Goal: Task Accomplishment & Management: Use online tool/utility

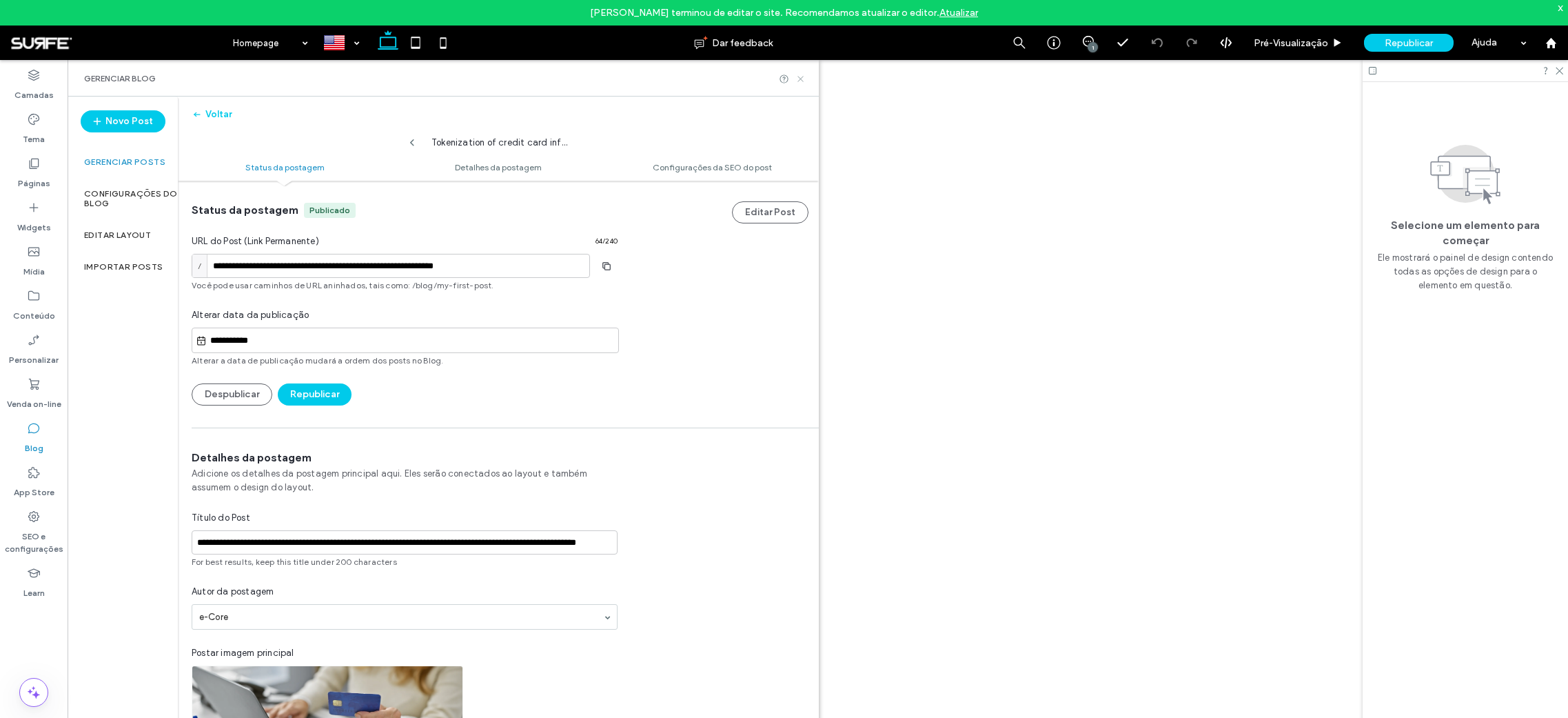
click at [800, 77] on icon at bounding box center [800, 79] width 10 height 10
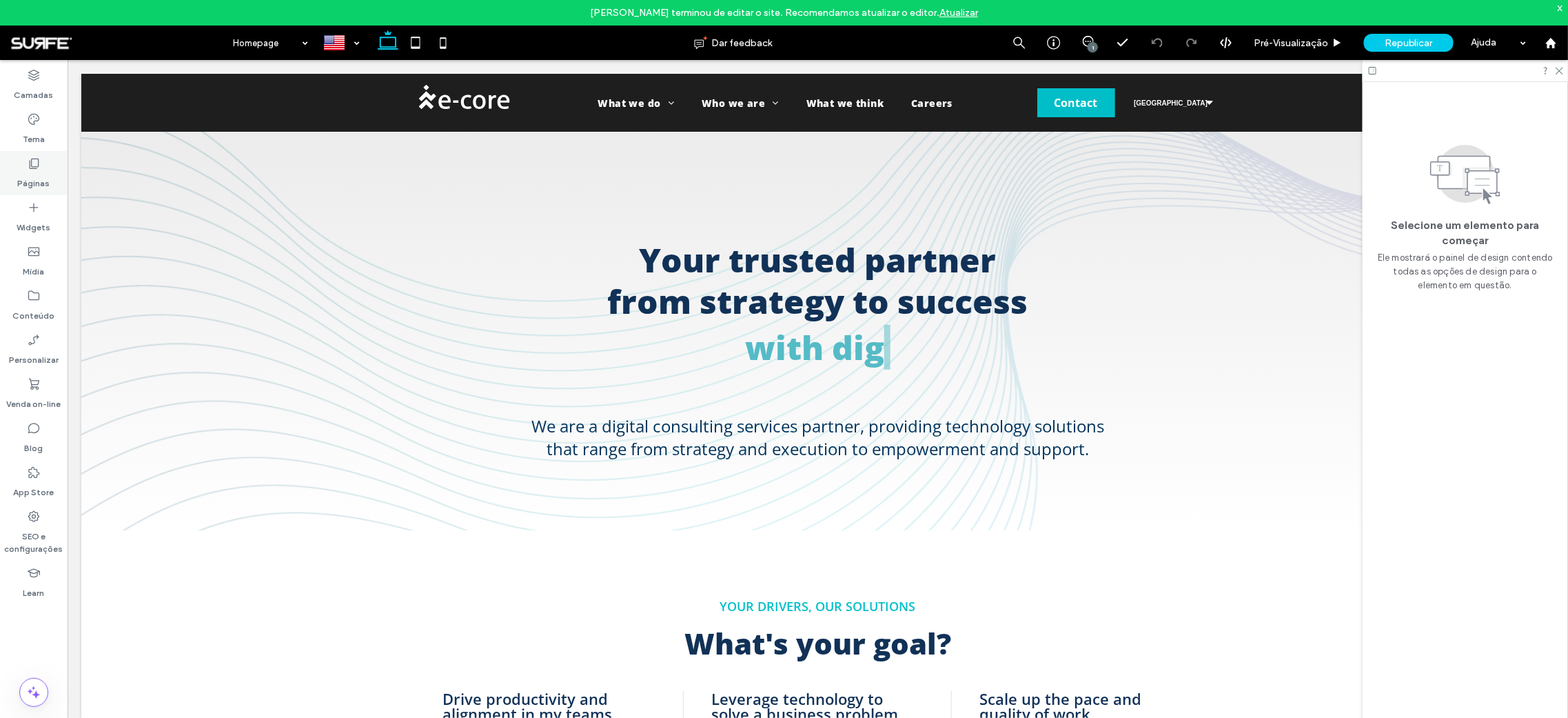
drag, startPoint x: 37, startPoint y: 169, endPoint x: 108, endPoint y: 148, distance: 74.0
click at [37, 169] on icon at bounding box center [33, 163] width 14 height 14
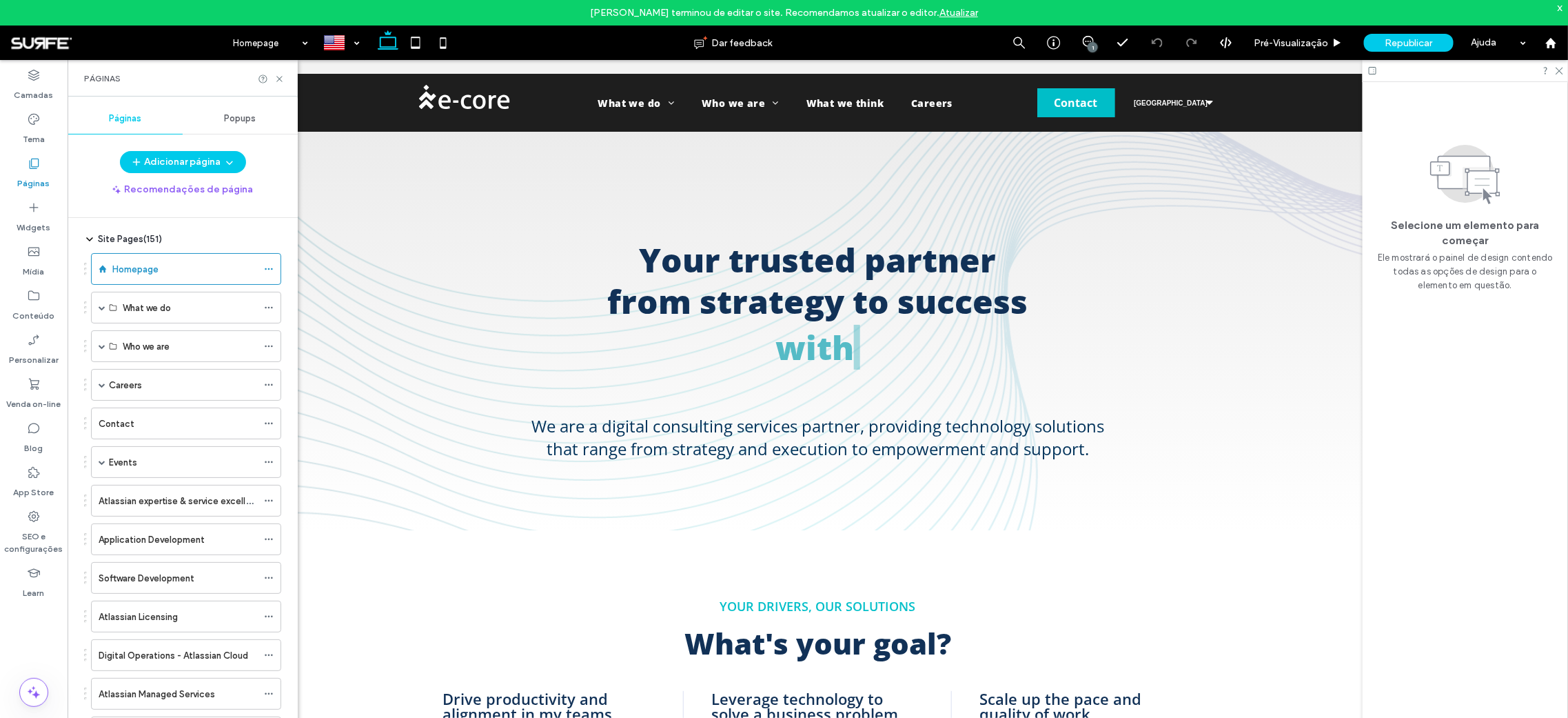
scroll to position [32, 0]
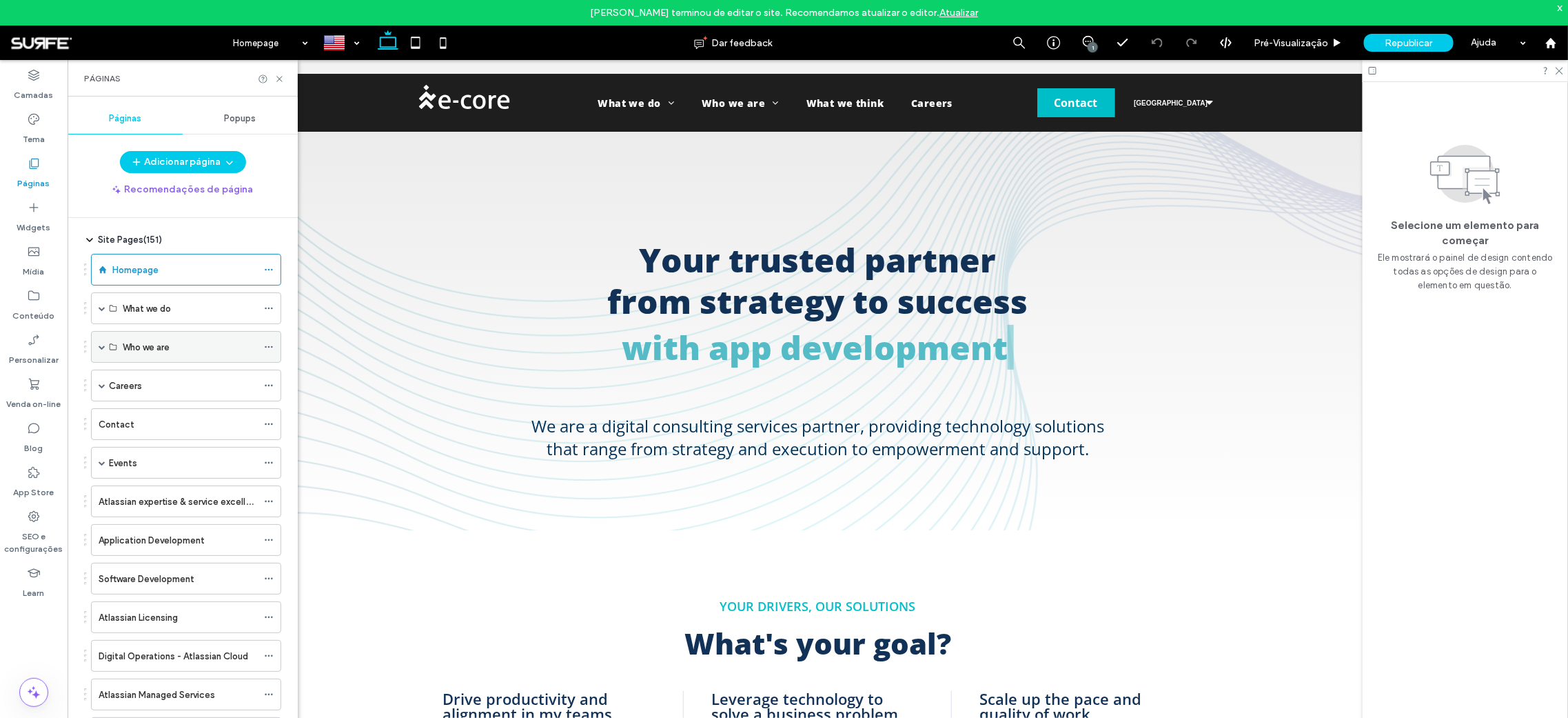
click at [101, 344] on span at bounding box center [102, 347] width 7 height 7
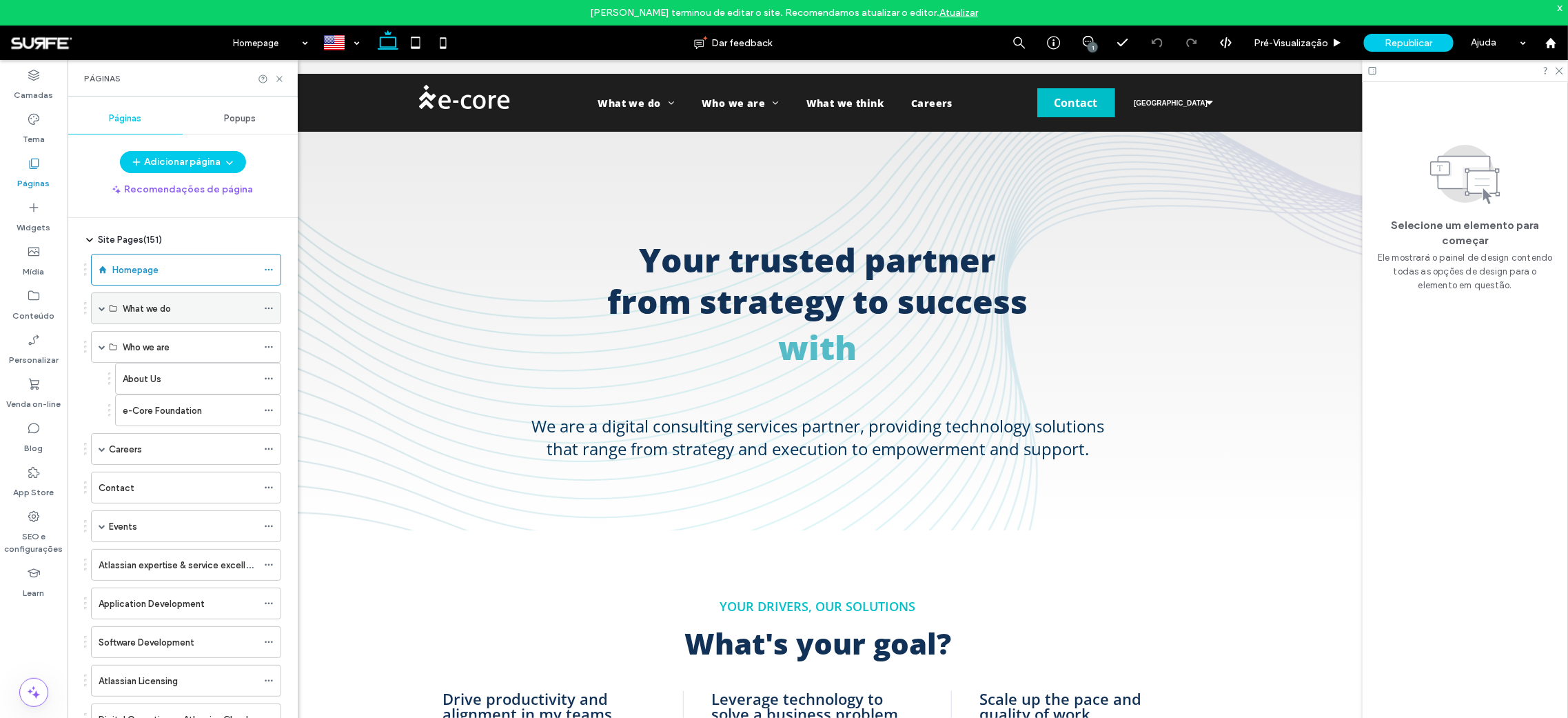
click at [97, 304] on div "What we do" at bounding box center [186, 308] width 190 height 32
click at [101, 308] on span at bounding box center [102, 308] width 7 height 7
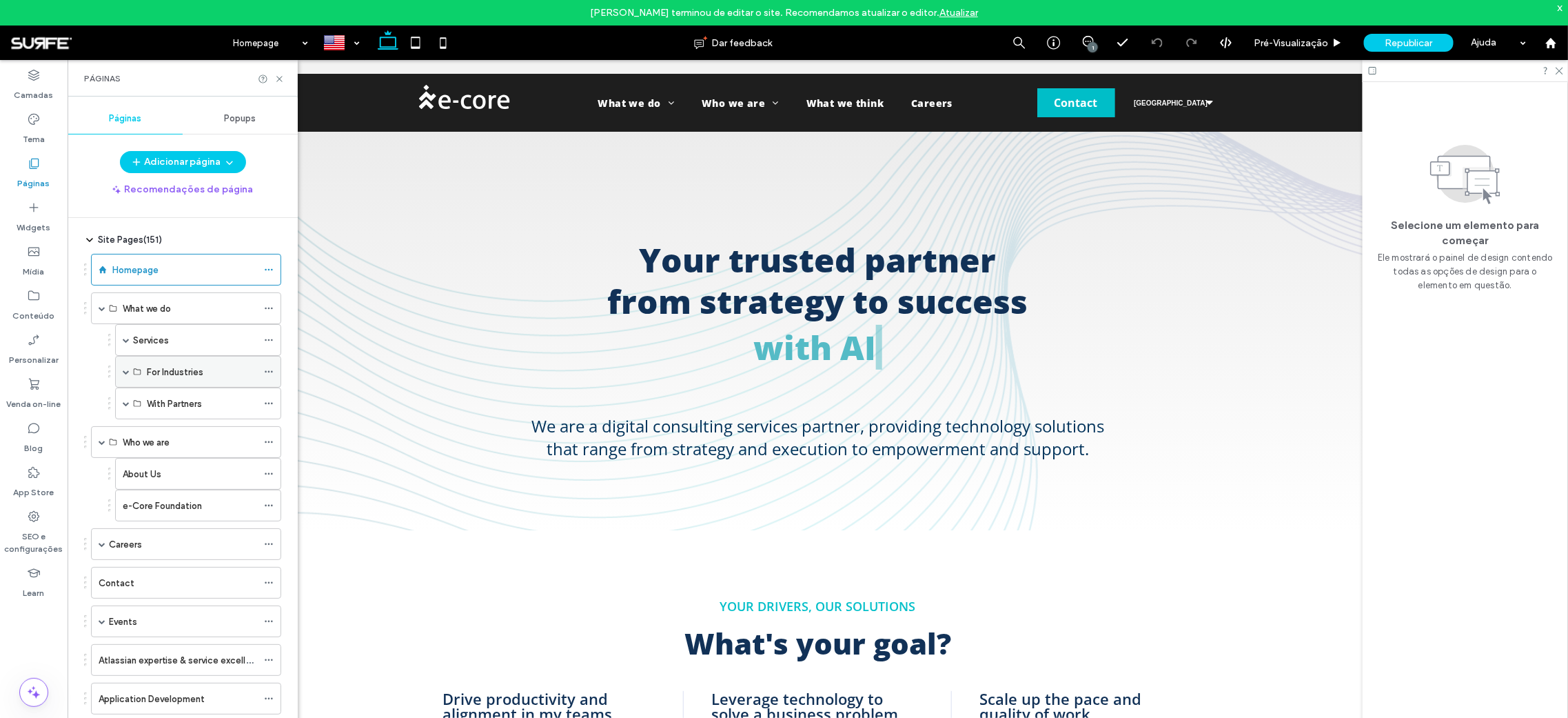
click at [123, 368] on span at bounding box center [126, 372] width 7 height 7
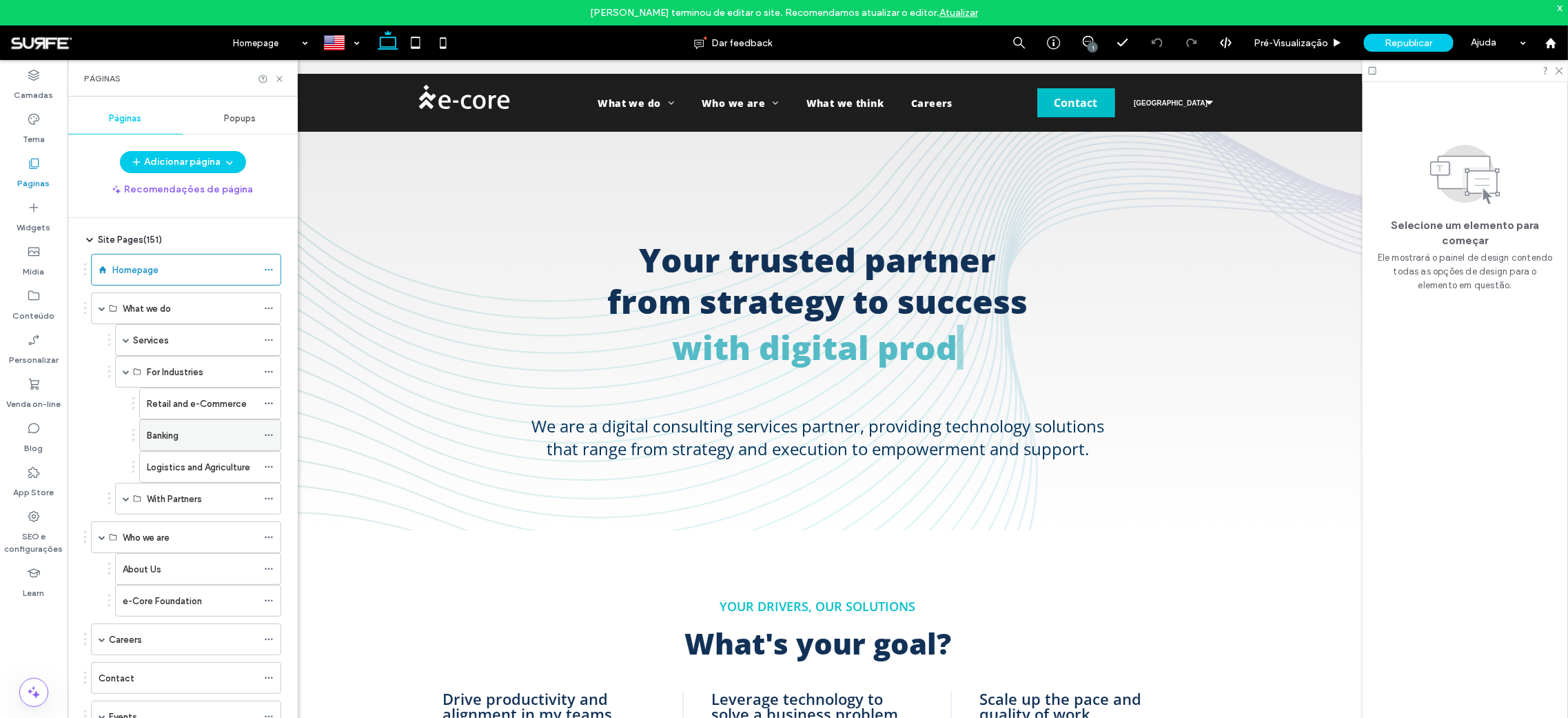
click at [159, 424] on label "Banking" at bounding box center [162, 436] width 32 height 24
click at [281, 80] on icon at bounding box center [279, 79] width 10 height 10
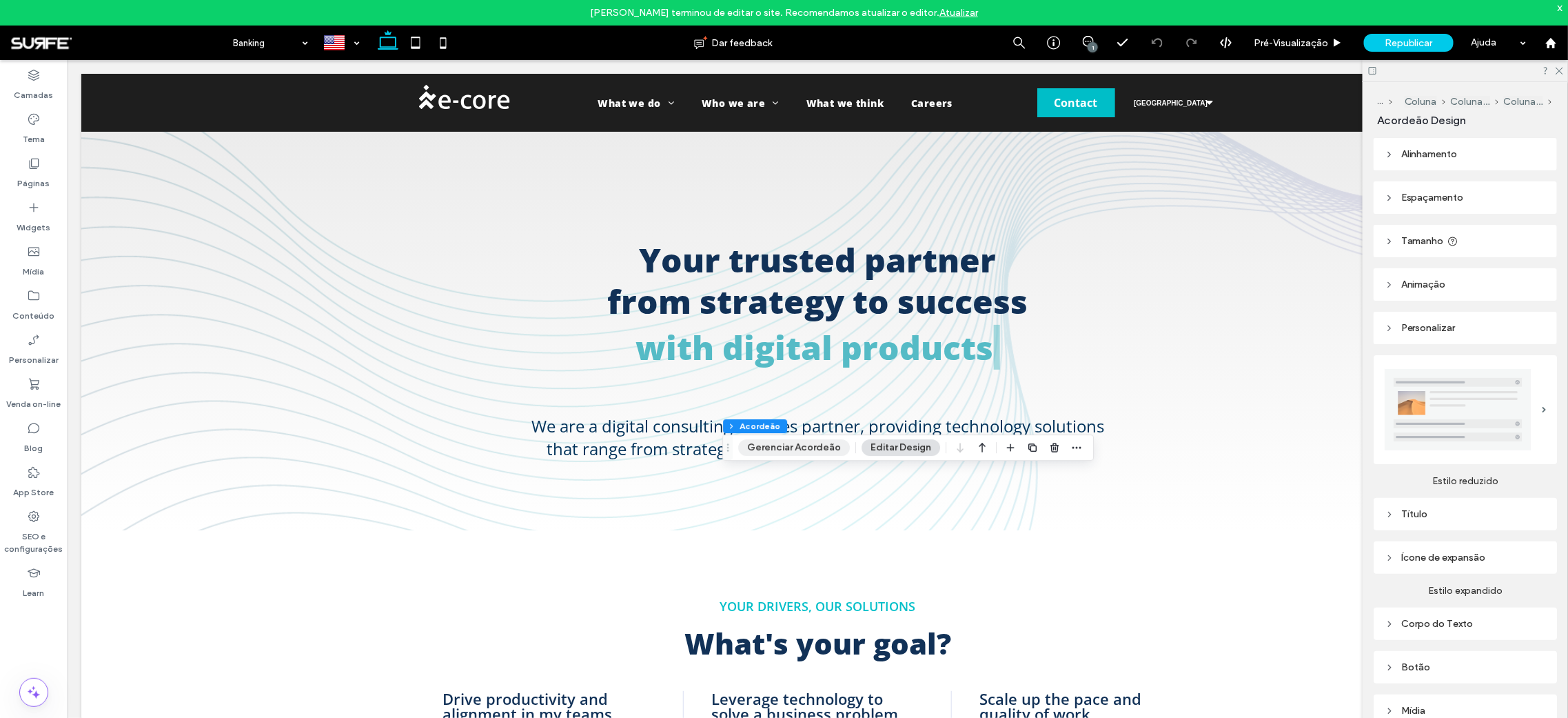
click at [805, 439] on button "Gerenciar Acordeão" at bounding box center [794, 447] width 111 height 17
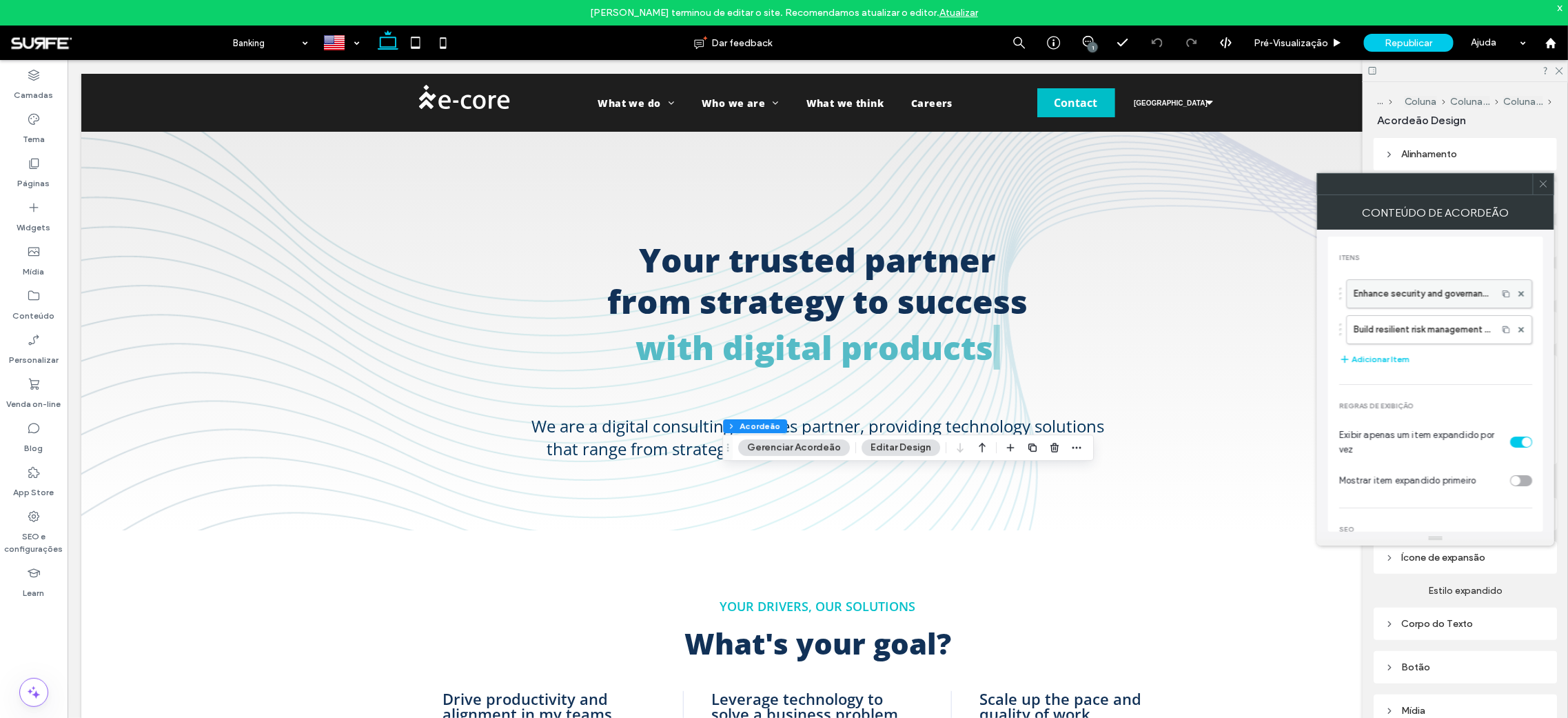
click at [1375, 283] on label "Enhance security and governance in your cloud environment" at bounding box center [1422, 294] width 136 height 27
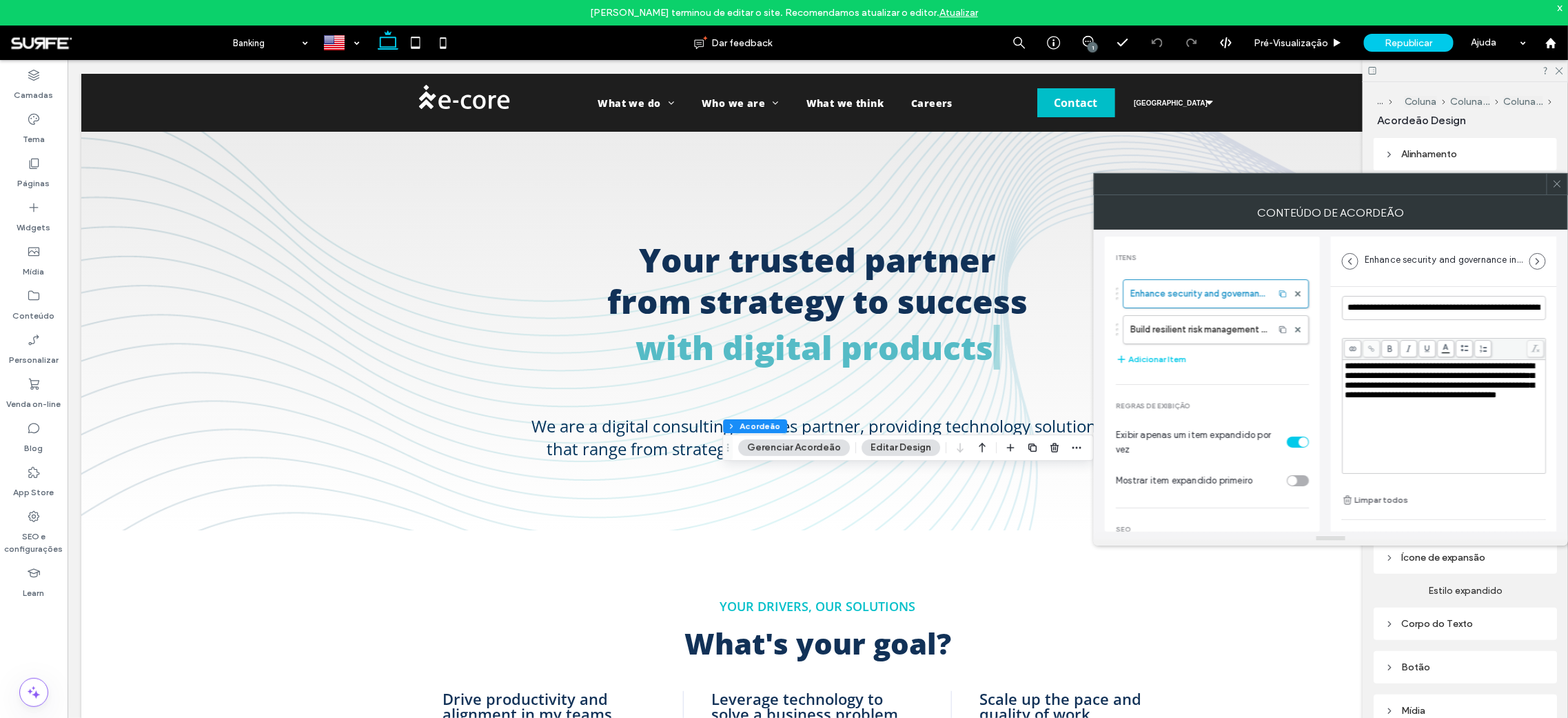
scroll to position [94, 0]
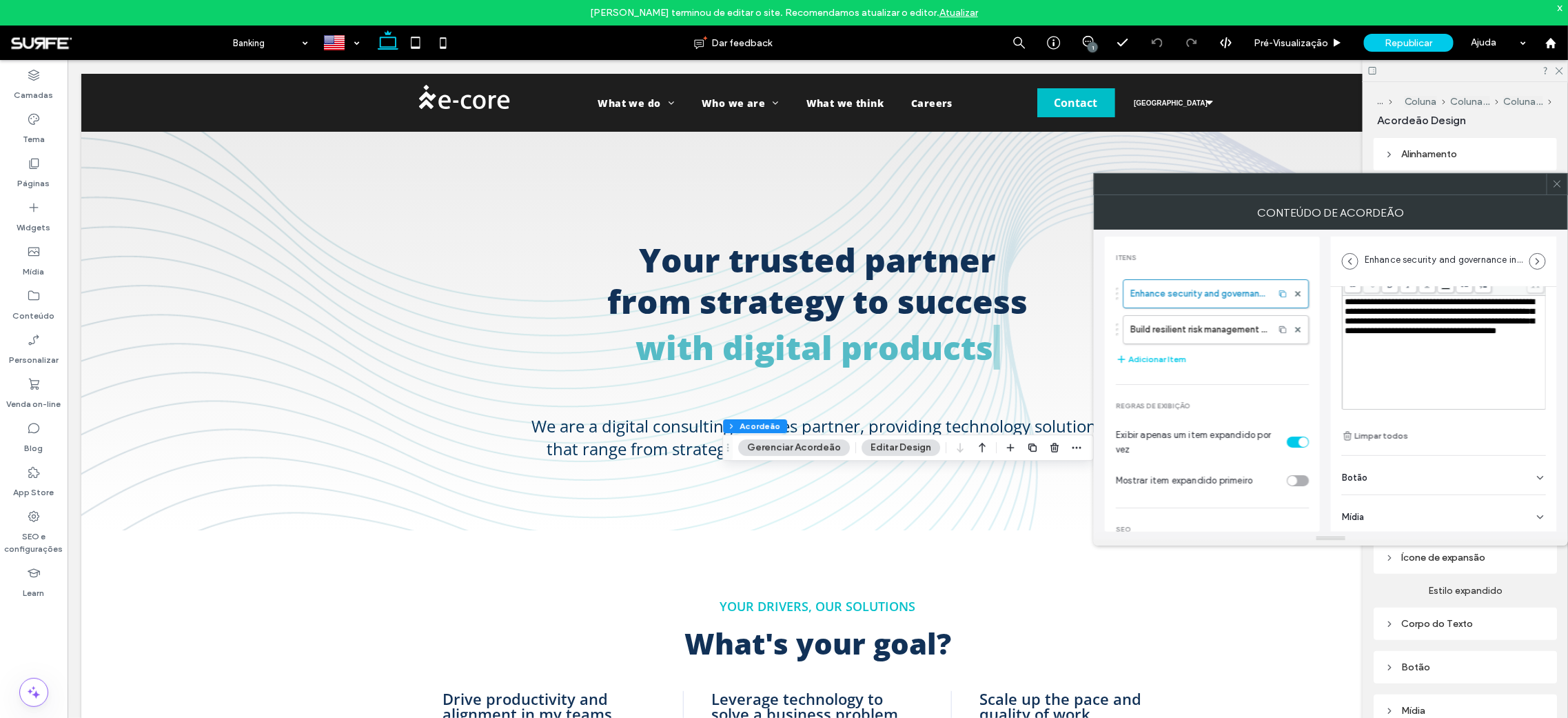
click at [1515, 471] on div "Botão" at bounding box center [1444, 475] width 204 height 39
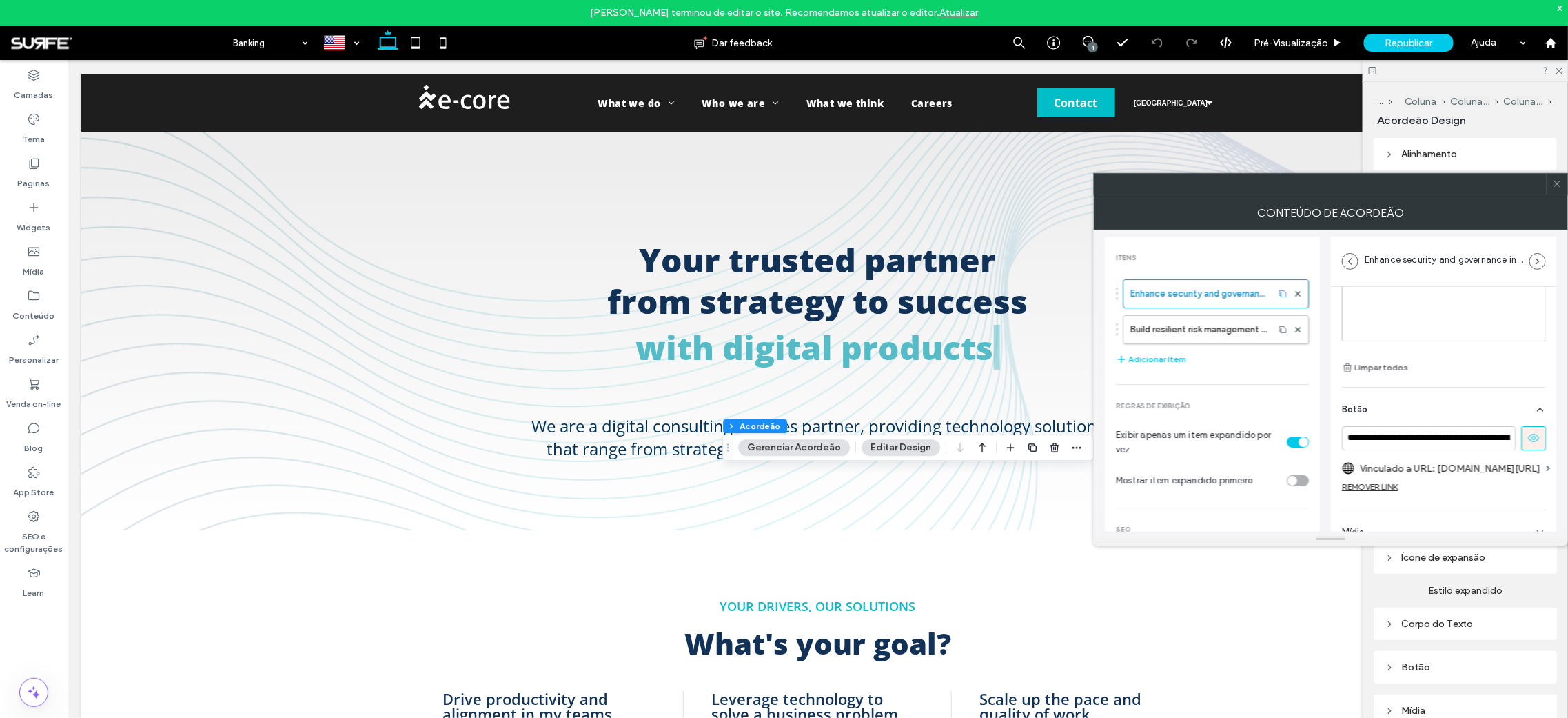
scroll to position [188, 0]
click at [1506, 438] on label "Vinculado a URL: [DOMAIN_NAME][URL]" at bounding box center [1449, 451] width 180 height 26
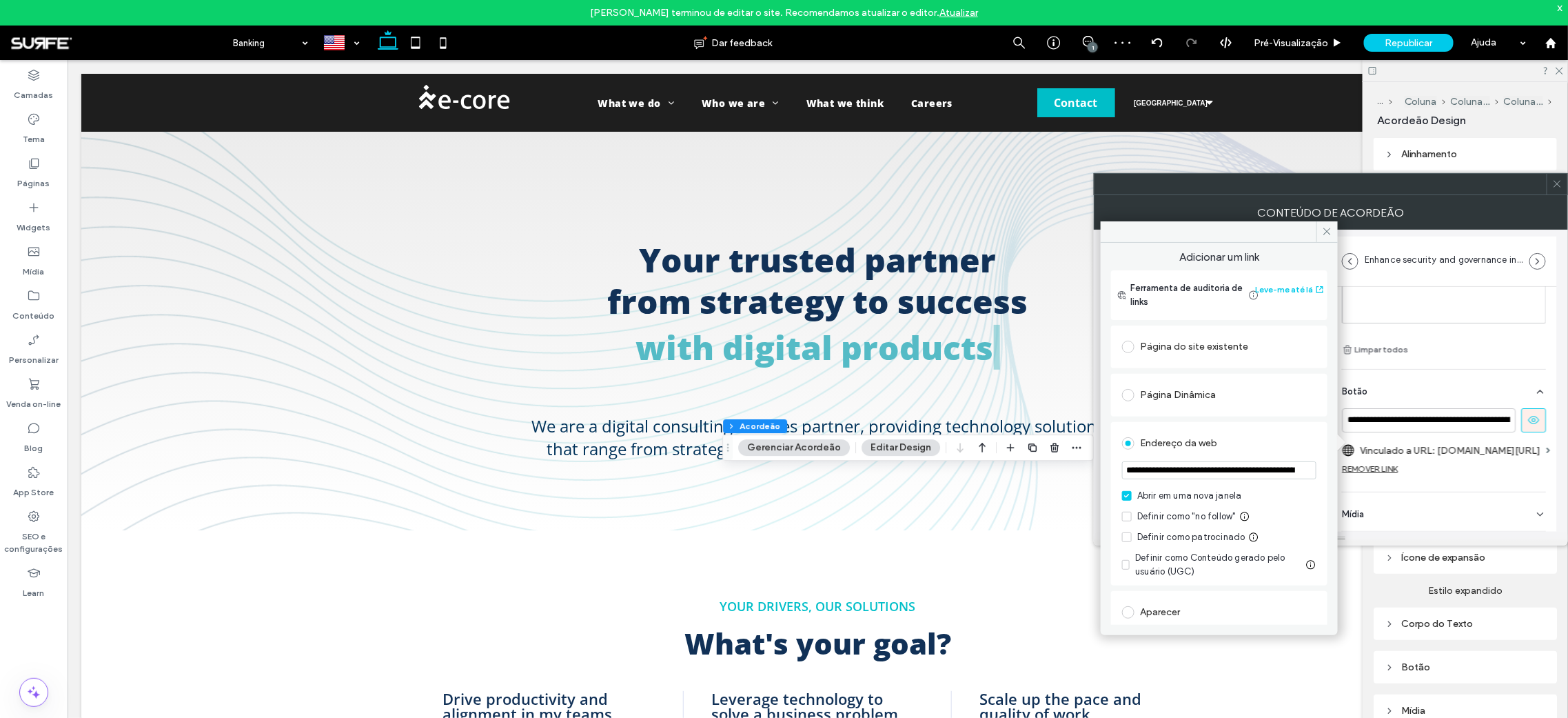
click at [1202, 472] on input "**********" at bounding box center [1219, 470] width 195 height 18
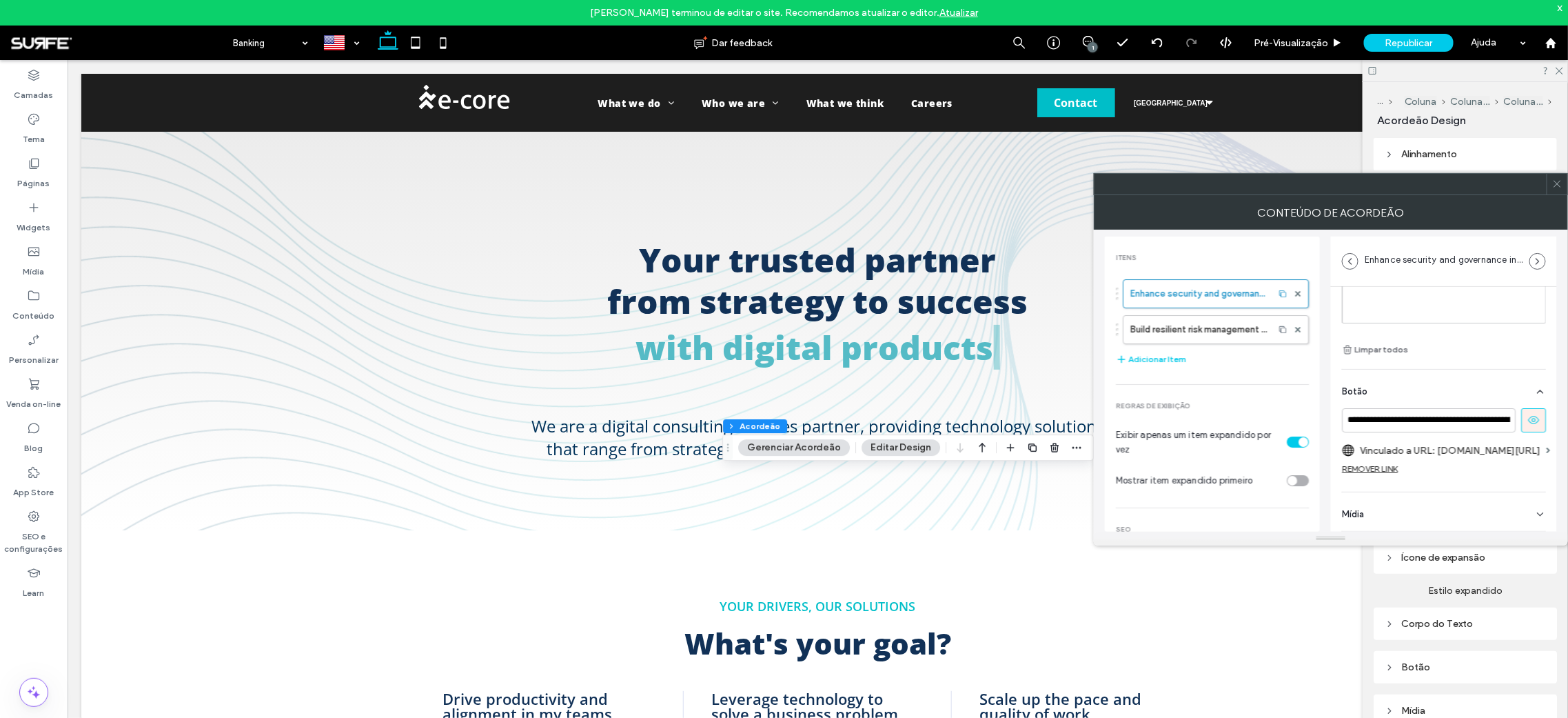
click at [1477, 438] on label "Vinculado a URL: [DOMAIN_NAME][URL]" at bounding box center [1449, 451] width 180 height 26
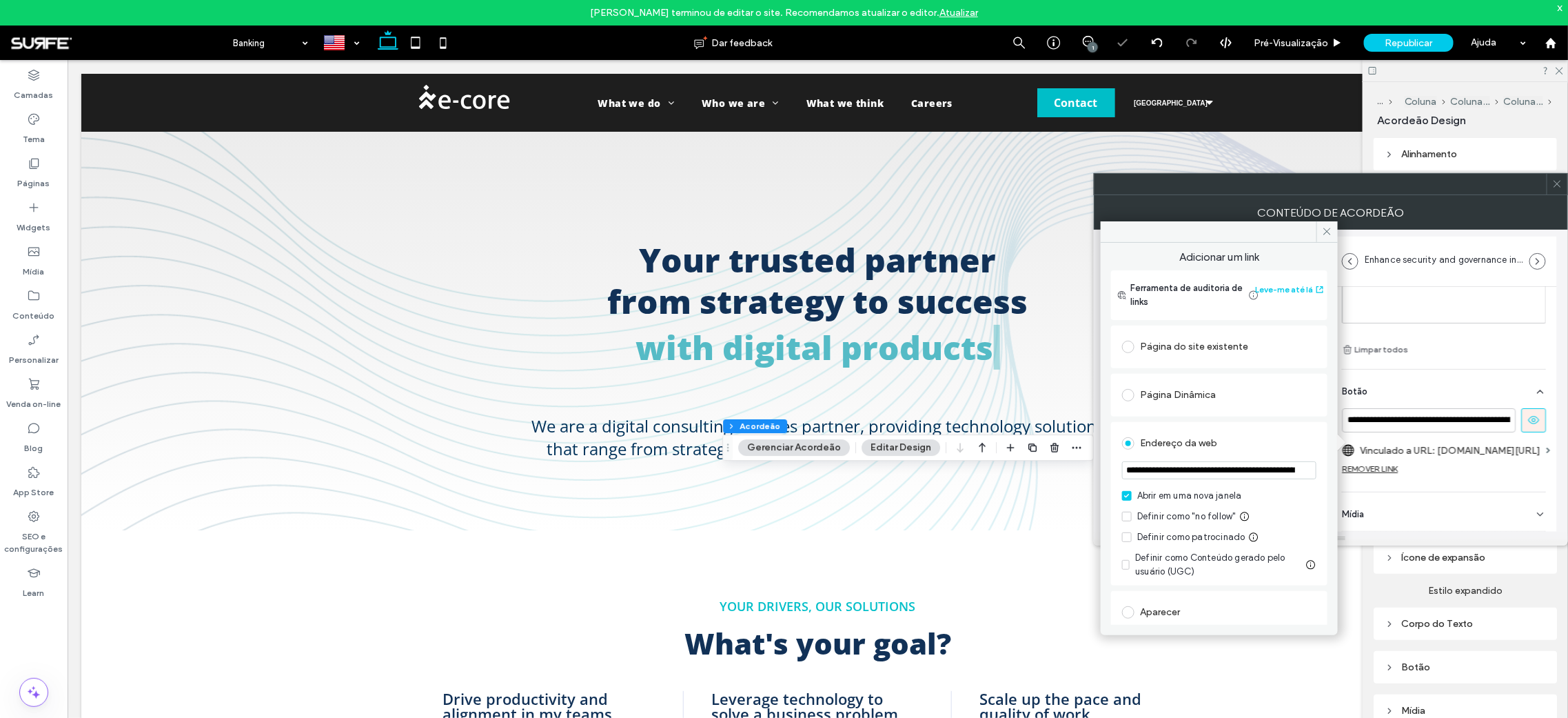
click at [1212, 466] on input "**********" at bounding box center [1219, 470] width 195 height 18
click at [1249, 469] on input "**********" at bounding box center [1219, 470] width 195 height 18
drag, startPoint x: 1237, startPoint y: 470, endPoint x: 1309, endPoint y: 471, distance: 72.0
click at [1309, 471] on div "**********" at bounding box center [1219, 503] width 216 height 163
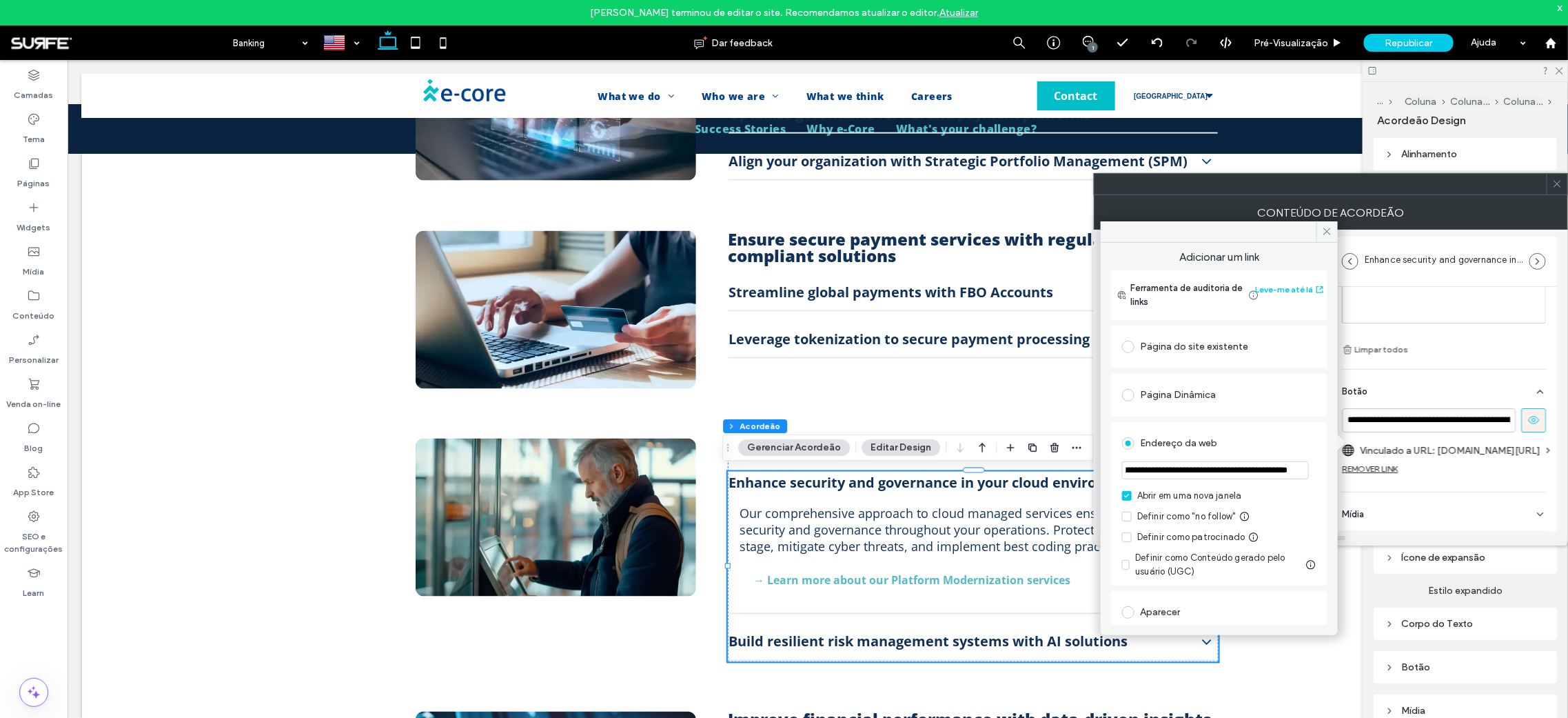
scroll to position [0, 0]
click at [1453, 452] on label "Vinculado a URL: [DOMAIN_NAME][URL]" at bounding box center [1449, 451] width 180 height 26
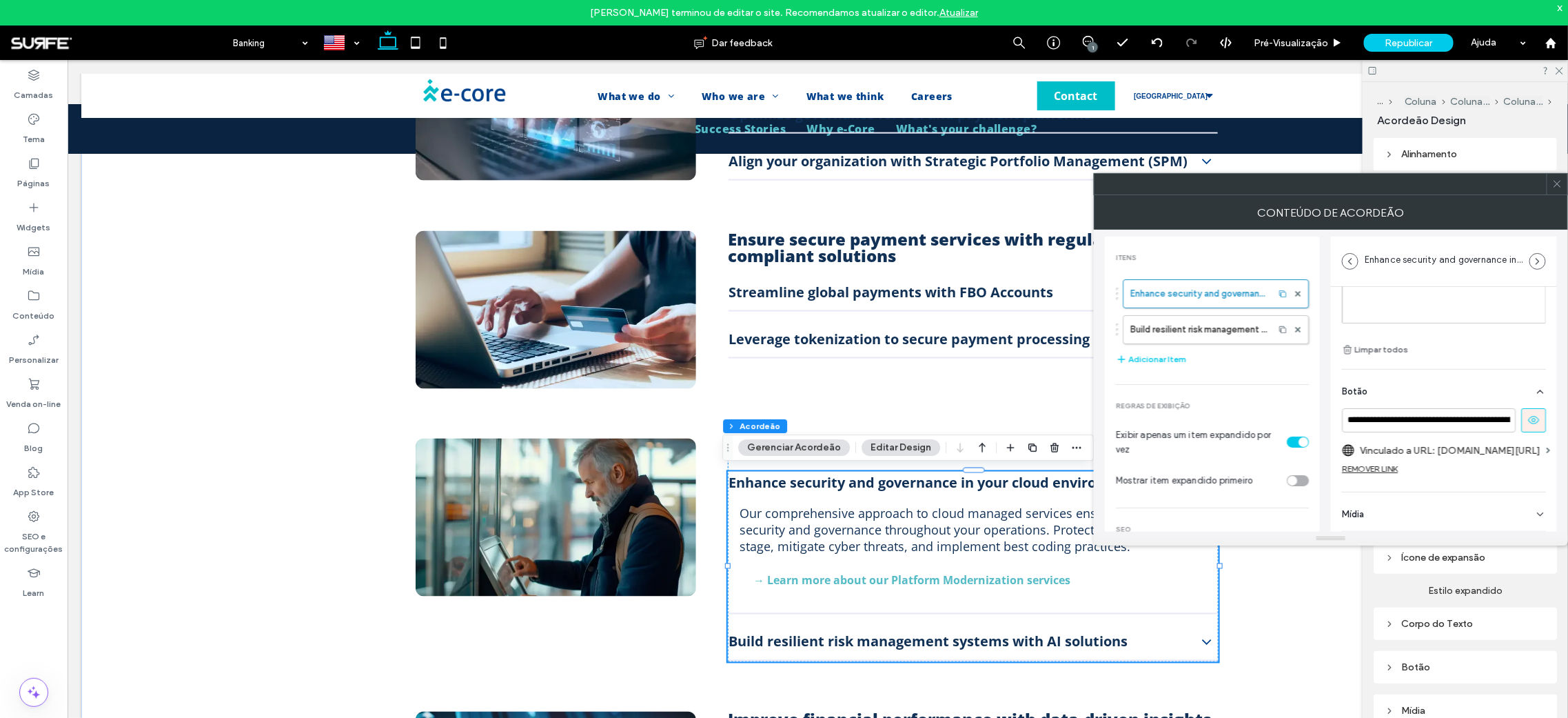
scroll to position [188, 0]
click at [1483, 438] on label "Vinculado a URL: [DOMAIN_NAME][URL]" at bounding box center [1449, 451] width 180 height 26
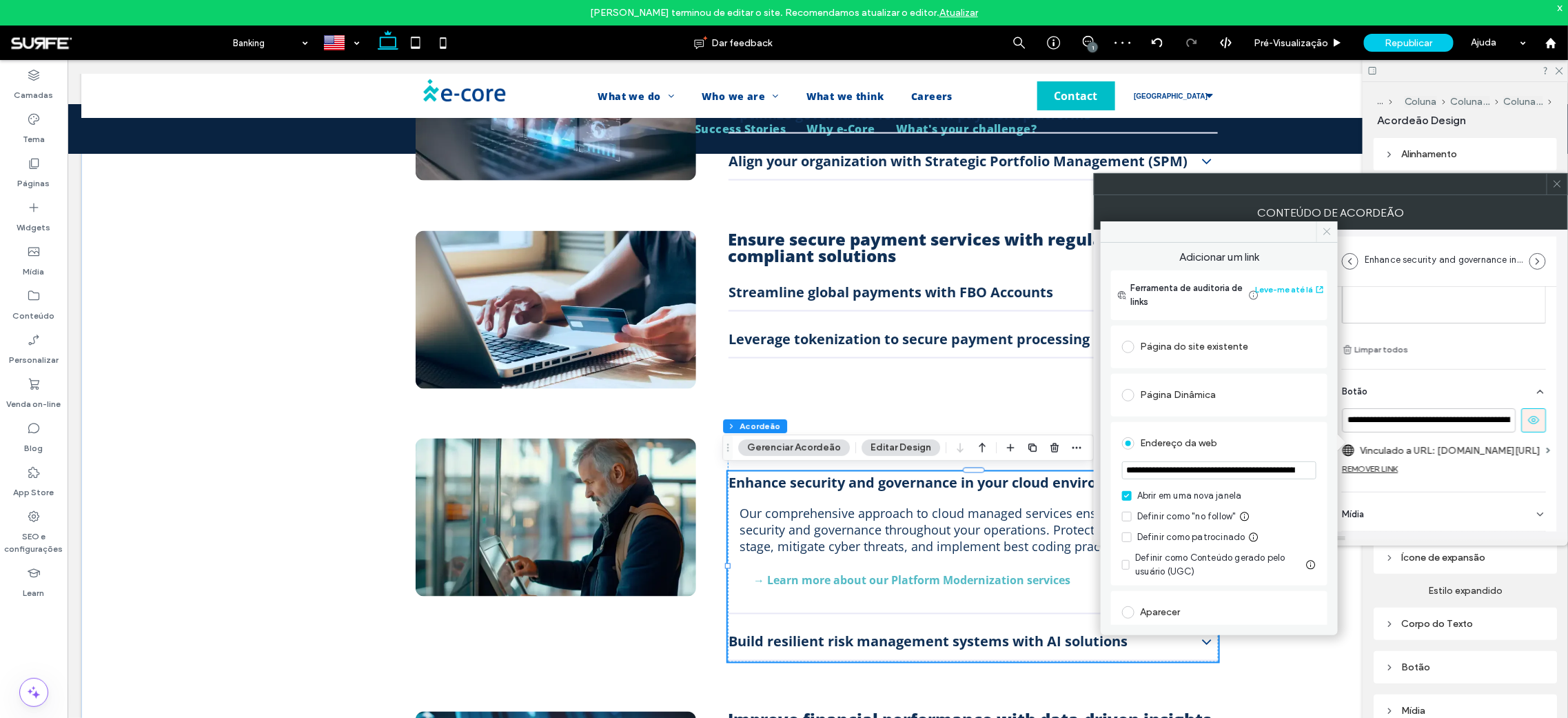
click at [1330, 234] on icon at bounding box center [1327, 231] width 10 height 10
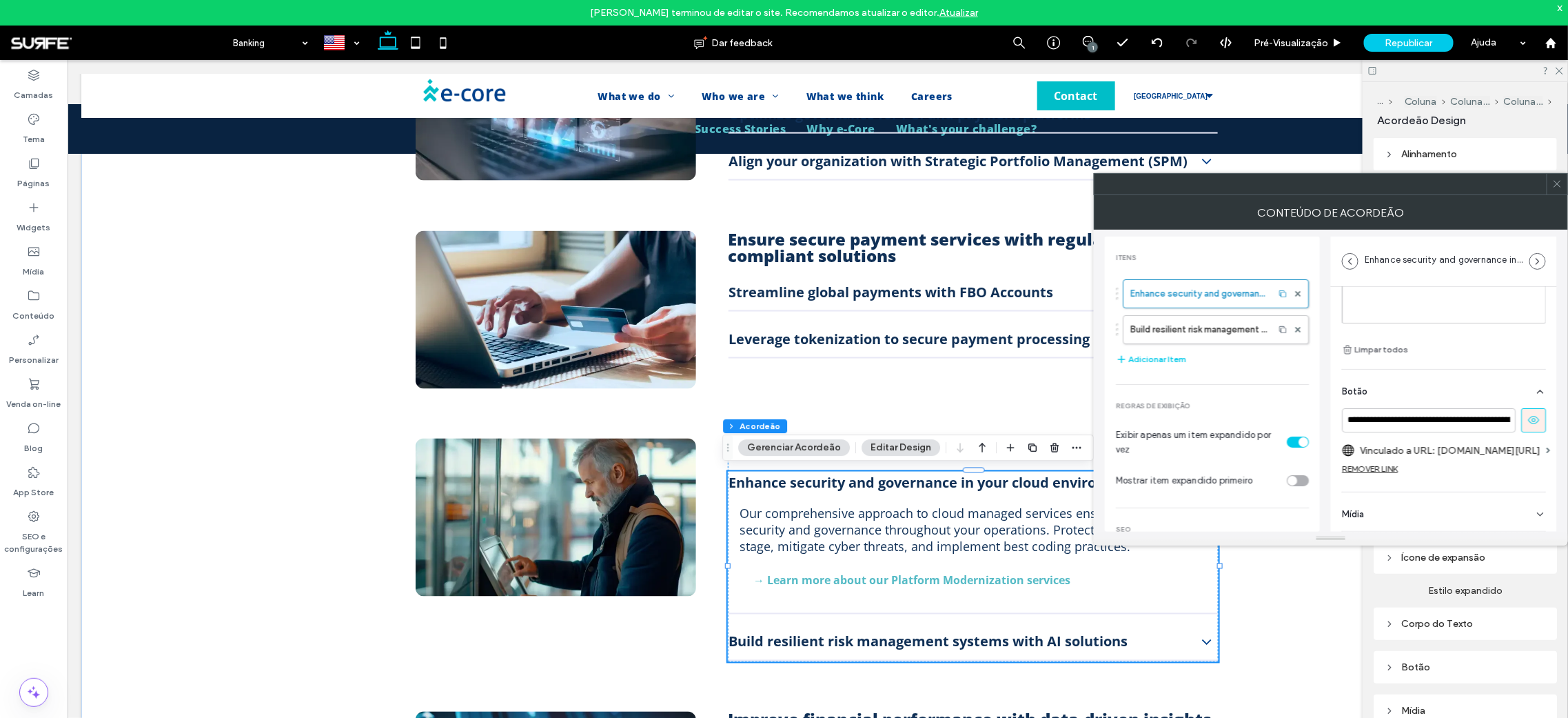
click at [1477, 441] on label "Vinculado a URL: [DOMAIN_NAME][URL]" at bounding box center [1449, 451] width 180 height 26
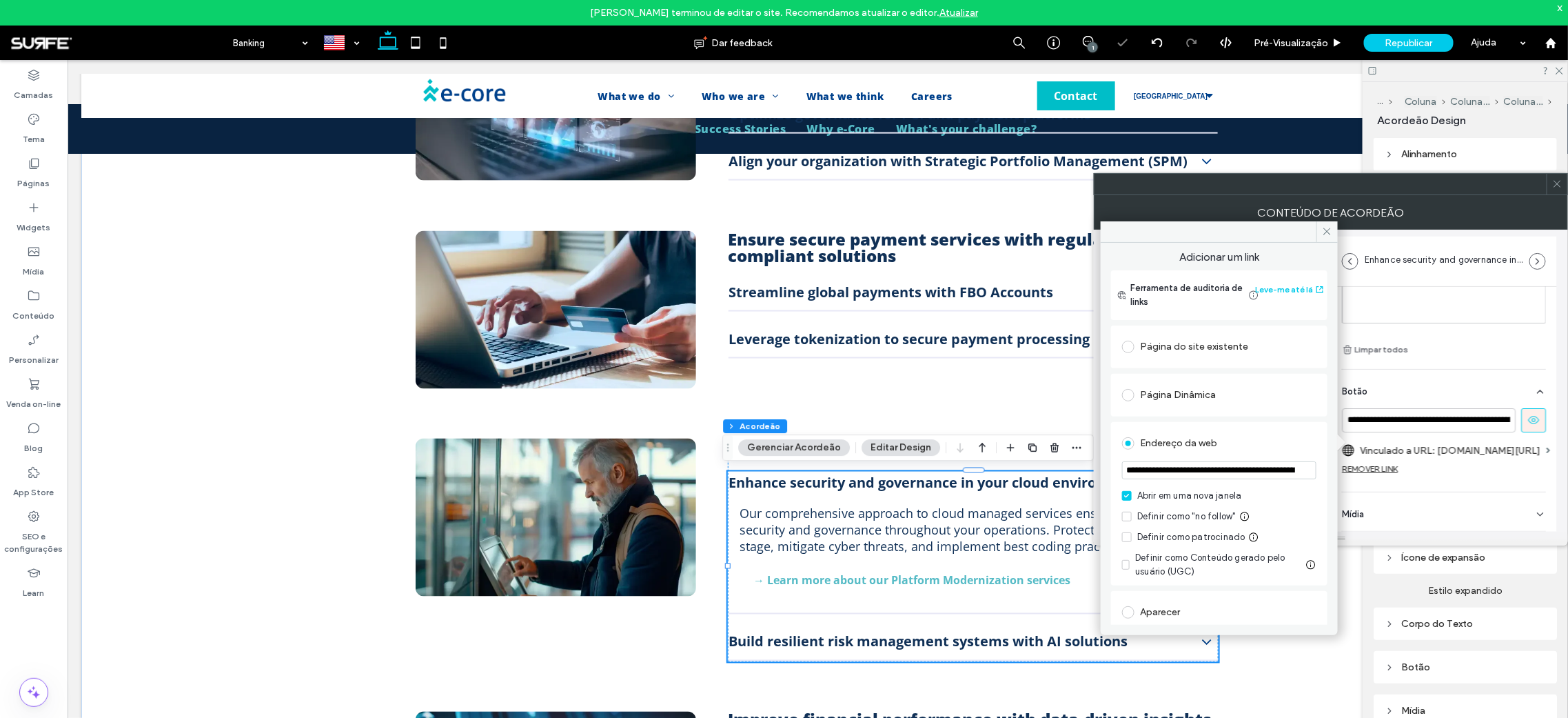
click at [1170, 350] on div "Página do site existente" at bounding box center [1219, 346] width 195 height 22
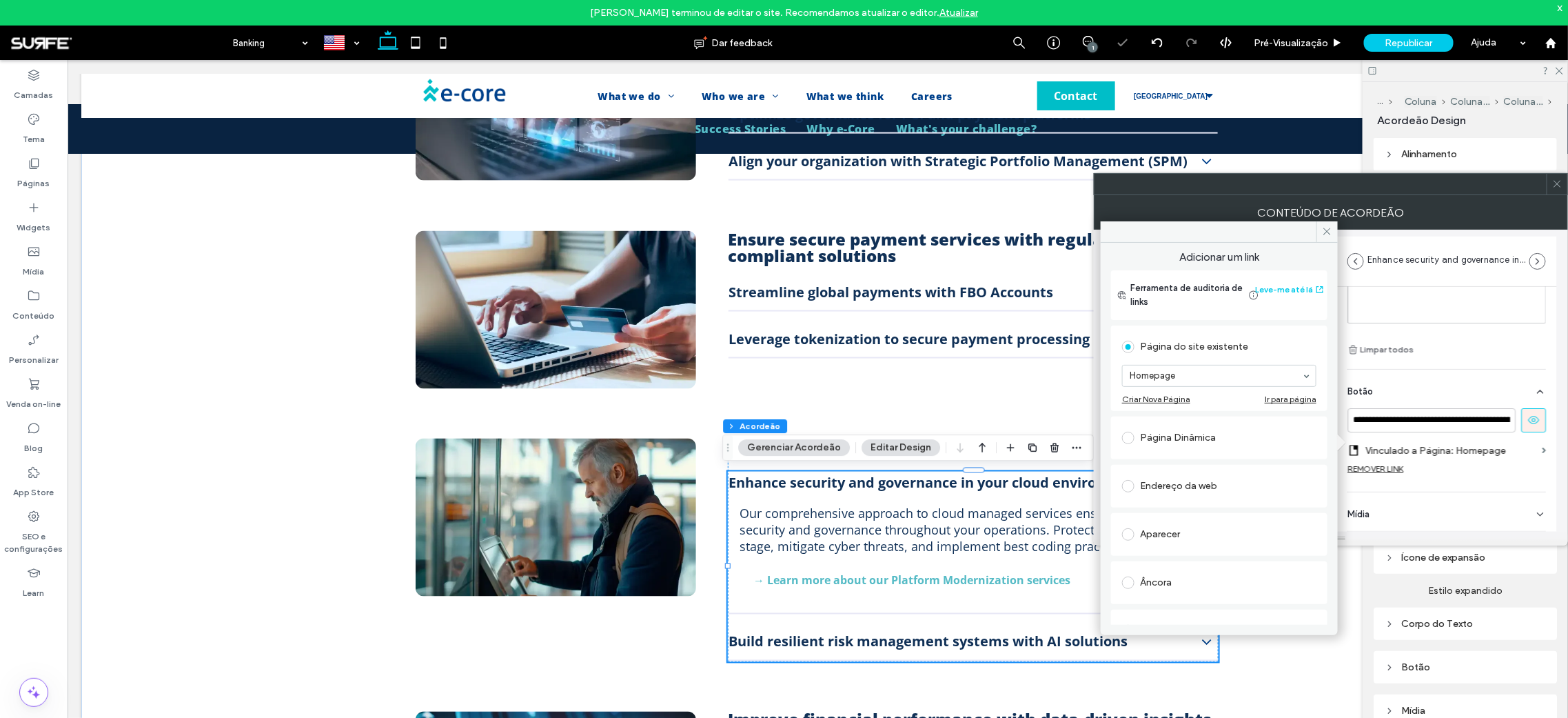
scroll to position [177, 0]
type input "******"
click at [1332, 236] on span at bounding box center [1327, 231] width 22 height 21
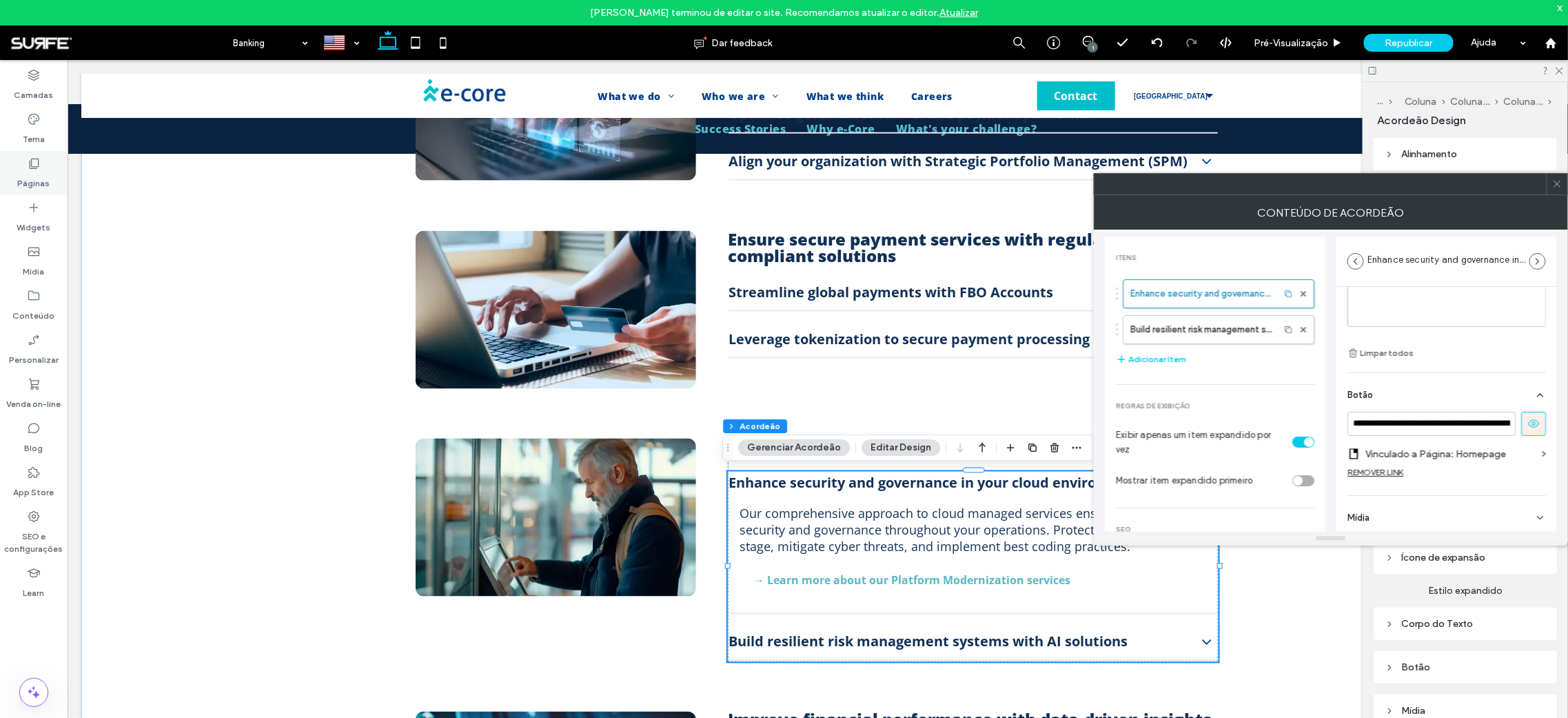
click at [27, 174] on label "Páginas" at bounding box center [34, 180] width 32 height 19
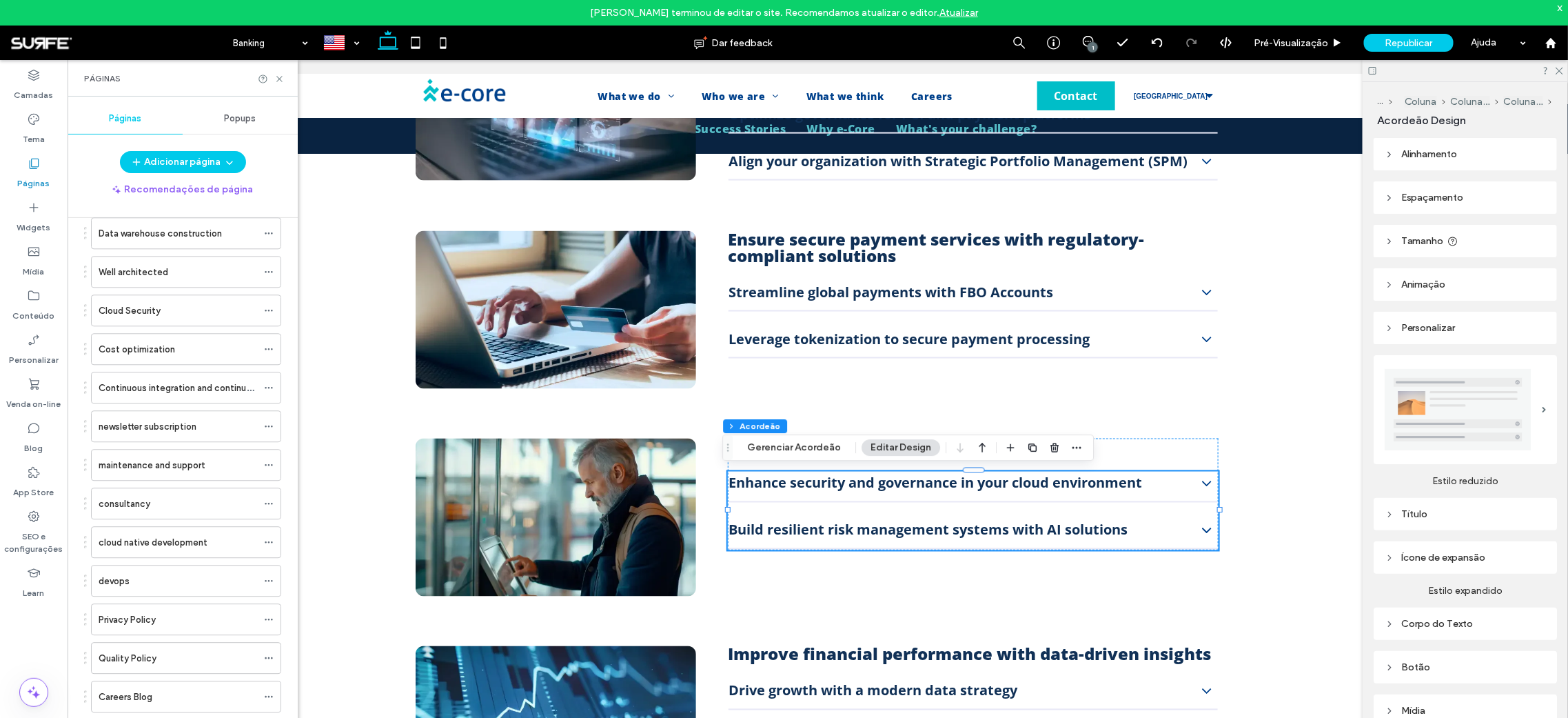
scroll to position [2180, 0]
click at [282, 77] on icon at bounding box center [279, 79] width 10 height 10
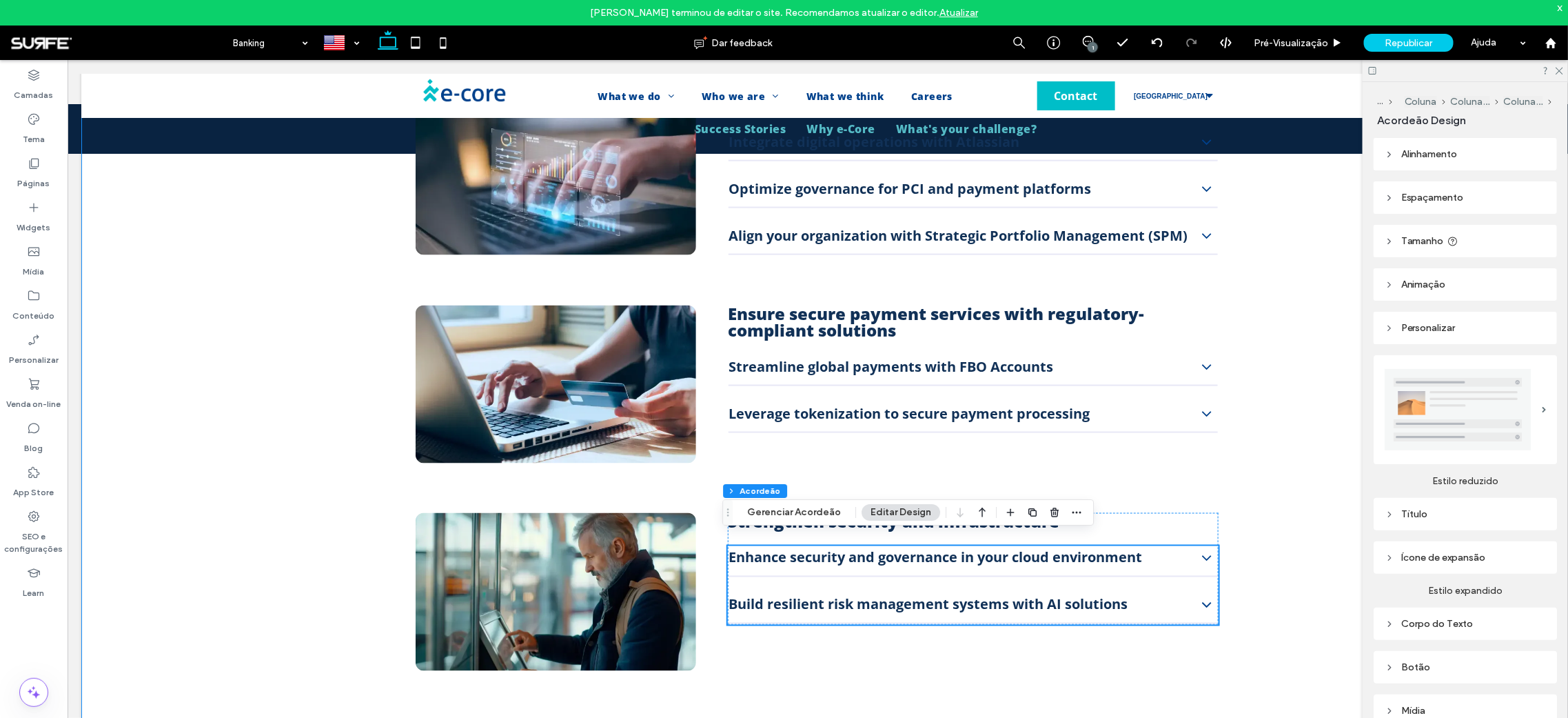
scroll to position [916, 0]
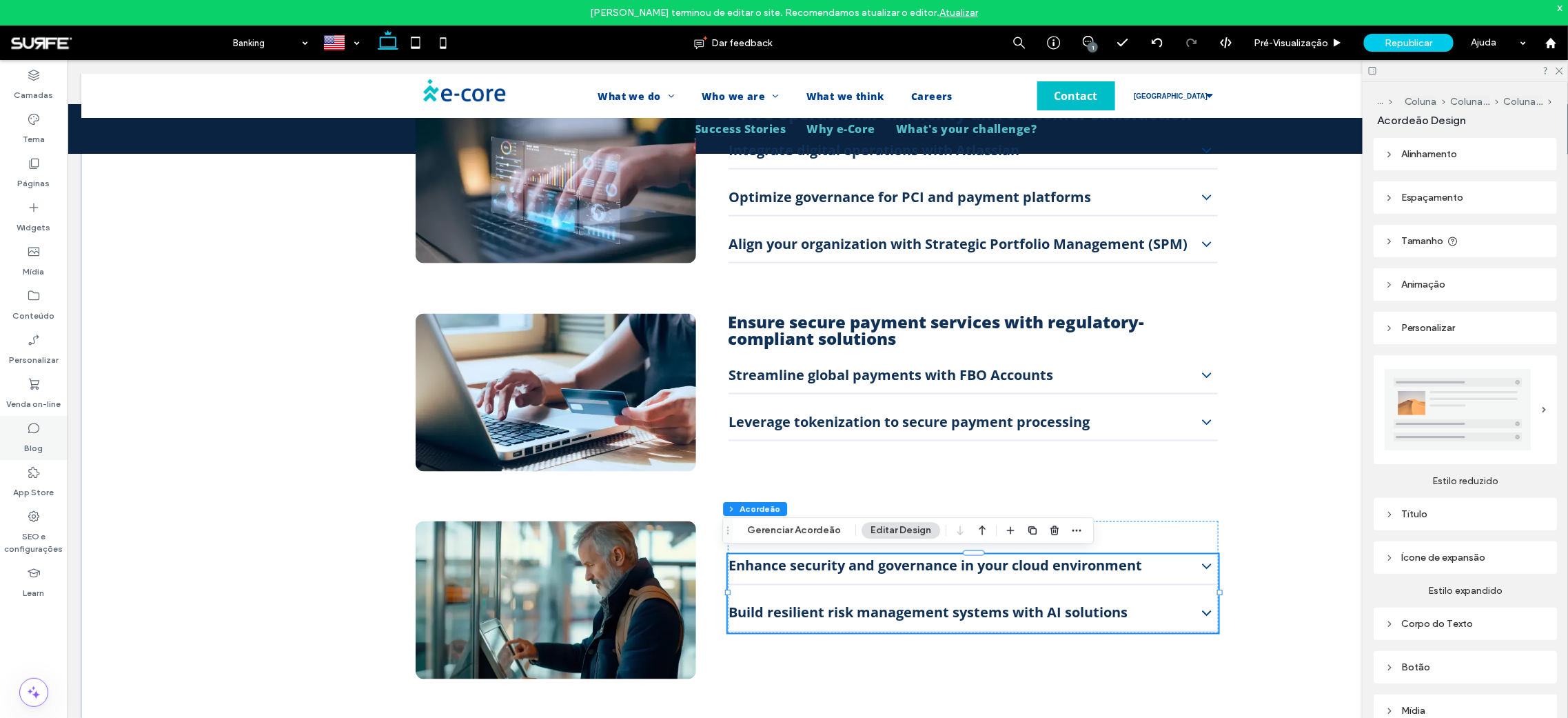
click at [21, 438] on div "Blog" at bounding box center [34, 438] width 68 height 44
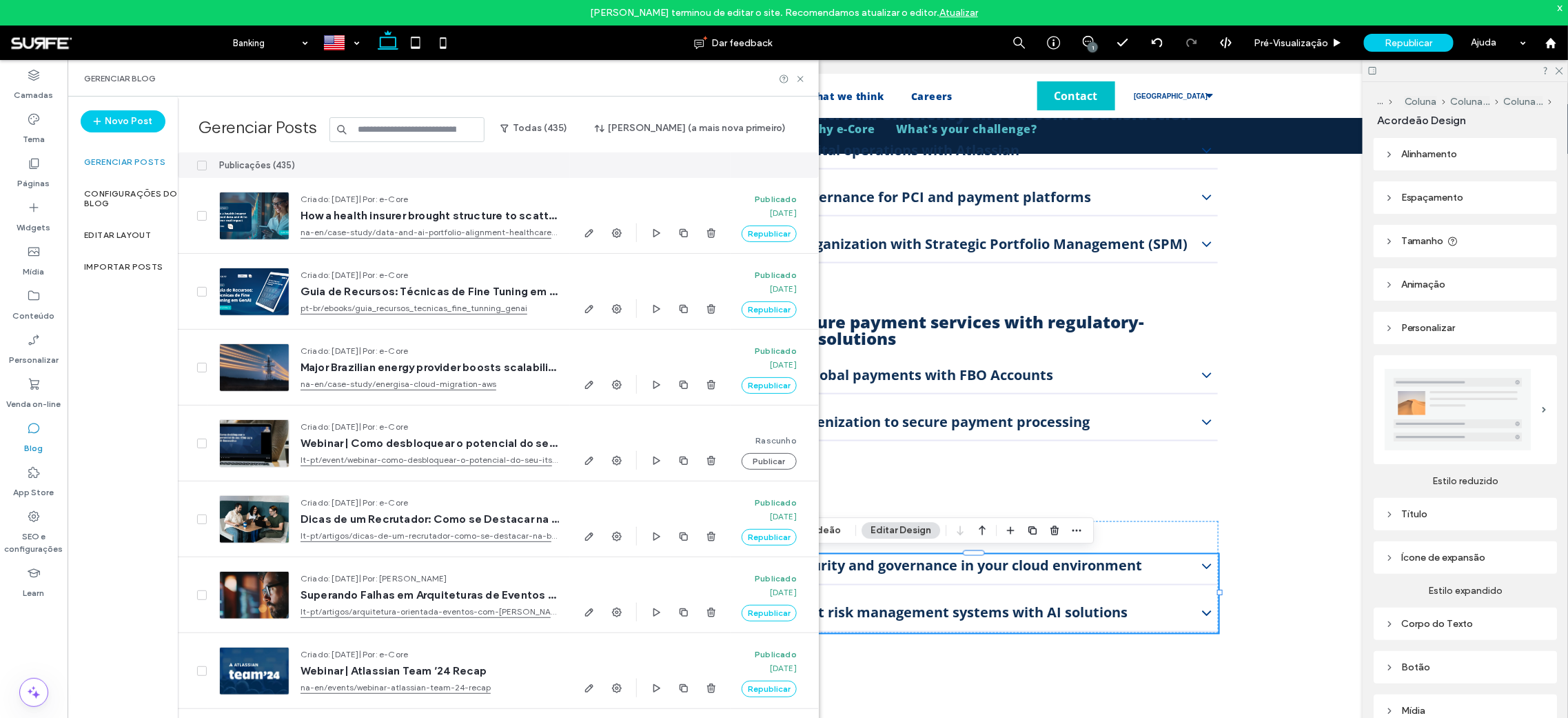
click at [410, 127] on input at bounding box center [407, 129] width 155 height 25
paste input "**********"
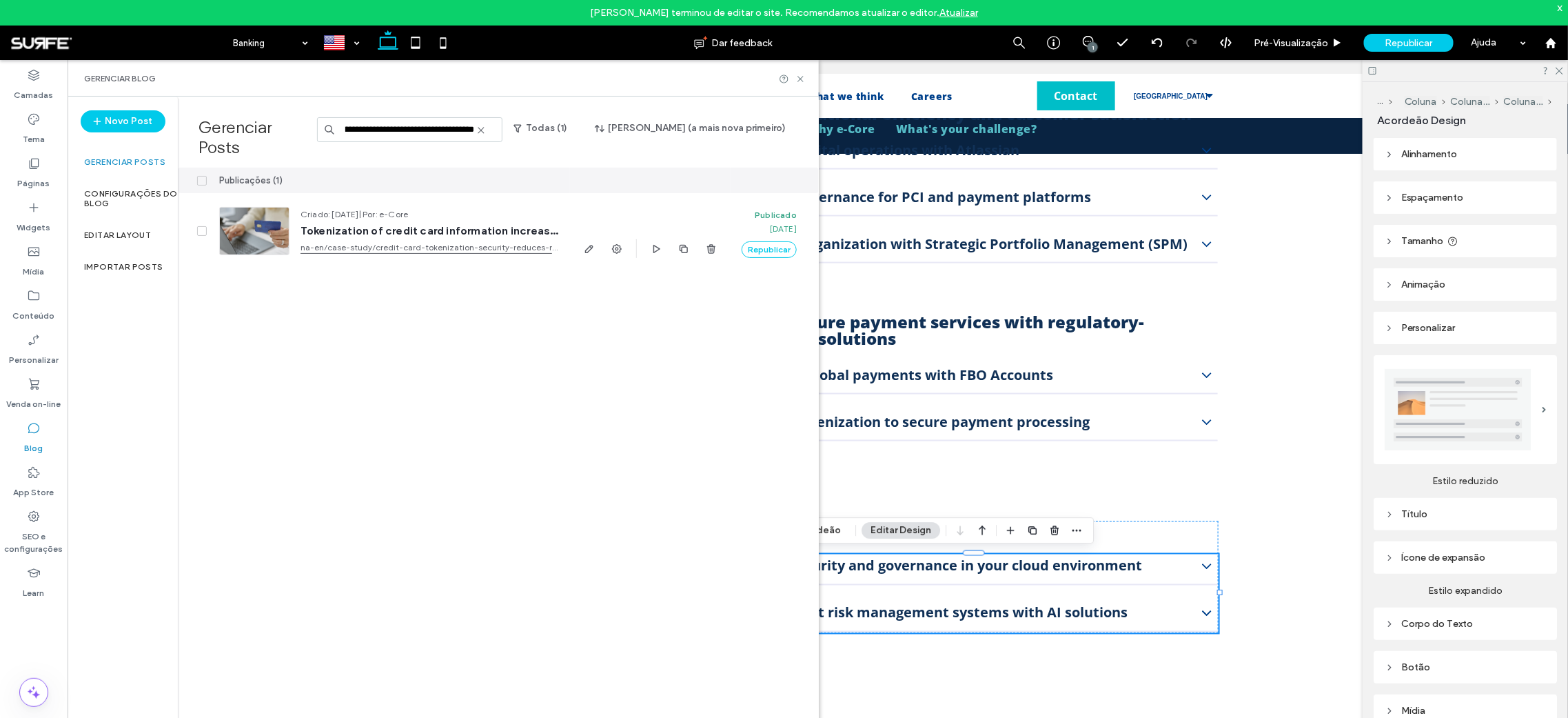
scroll to position [0, 317]
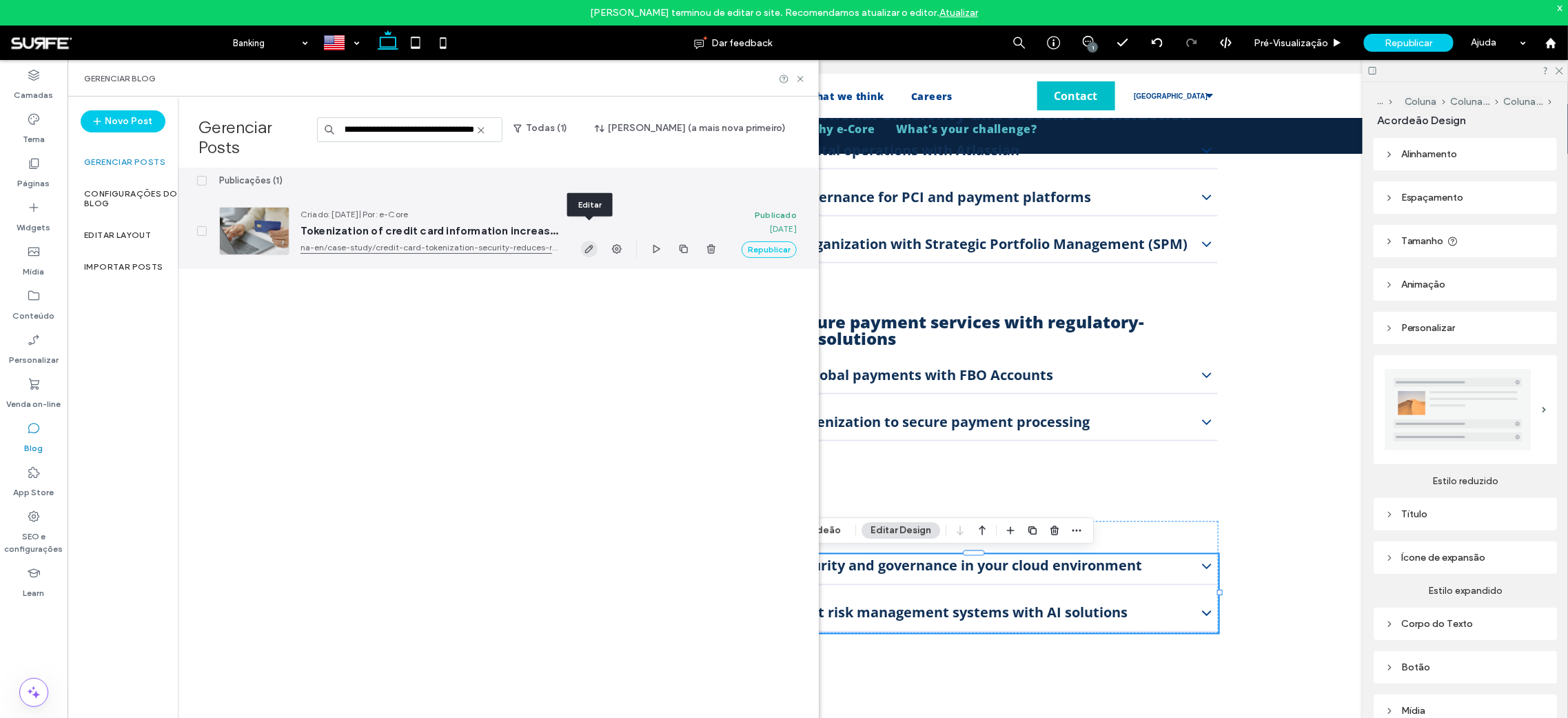
type input "**********"
click at [591, 245] on use "button" at bounding box center [590, 249] width 9 height 9
